Goal: Task Accomplishment & Management: Manage account settings

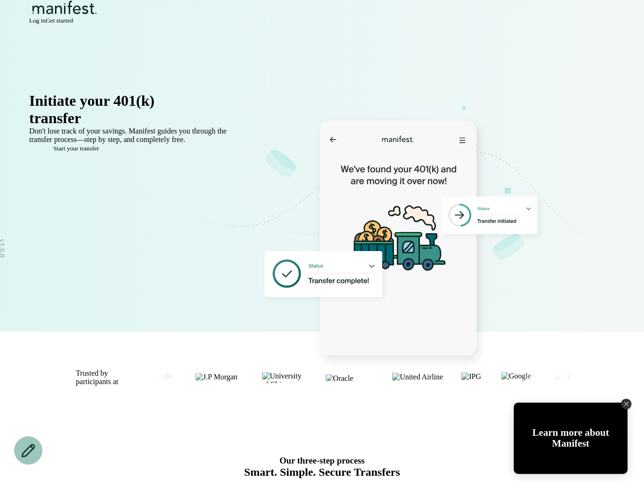
click at [46, 24] on span "Log in" at bounding box center [37, 20] width 16 height 7
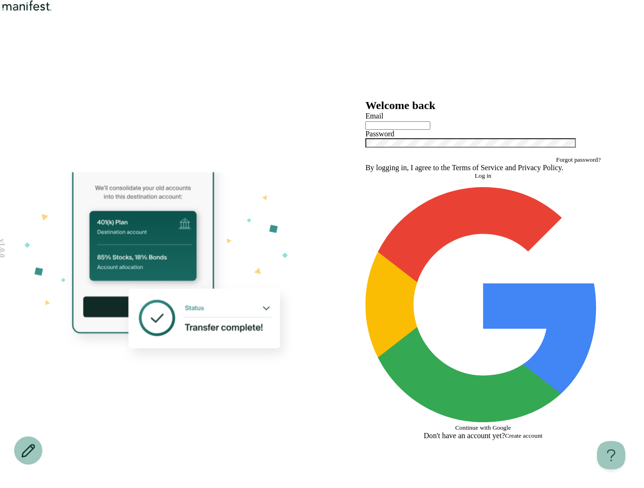
click at [394, 130] on input "text" at bounding box center [397, 125] width 65 height 8
type input "**********"
click at [423, 180] on button "Log in" at bounding box center [482, 176] width 235 height 8
